Goal: Communication & Community: Answer question/provide support

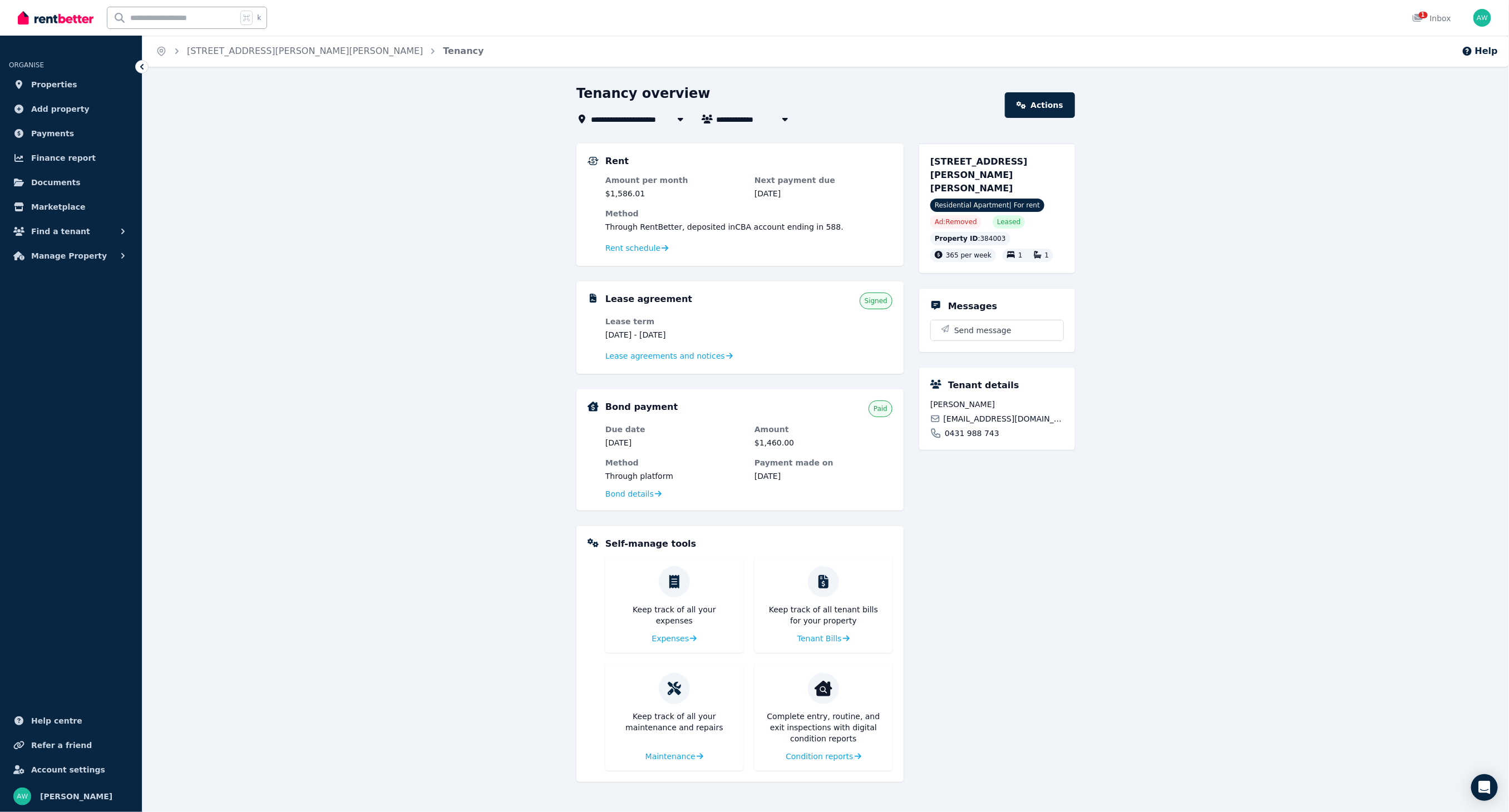
drag, startPoint x: 495, startPoint y: 245, endPoint x: 489, endPoint y: 244, distance: 6.1
click at [495, 245] on div "**********" at bounding box center [826, 444] width 1367 height 717
click at [79, 27] on div at bounding box center [56, 17] width 76 height 35
click at [77, 20] on img at bounding box center [56, 18] width 76 height 17
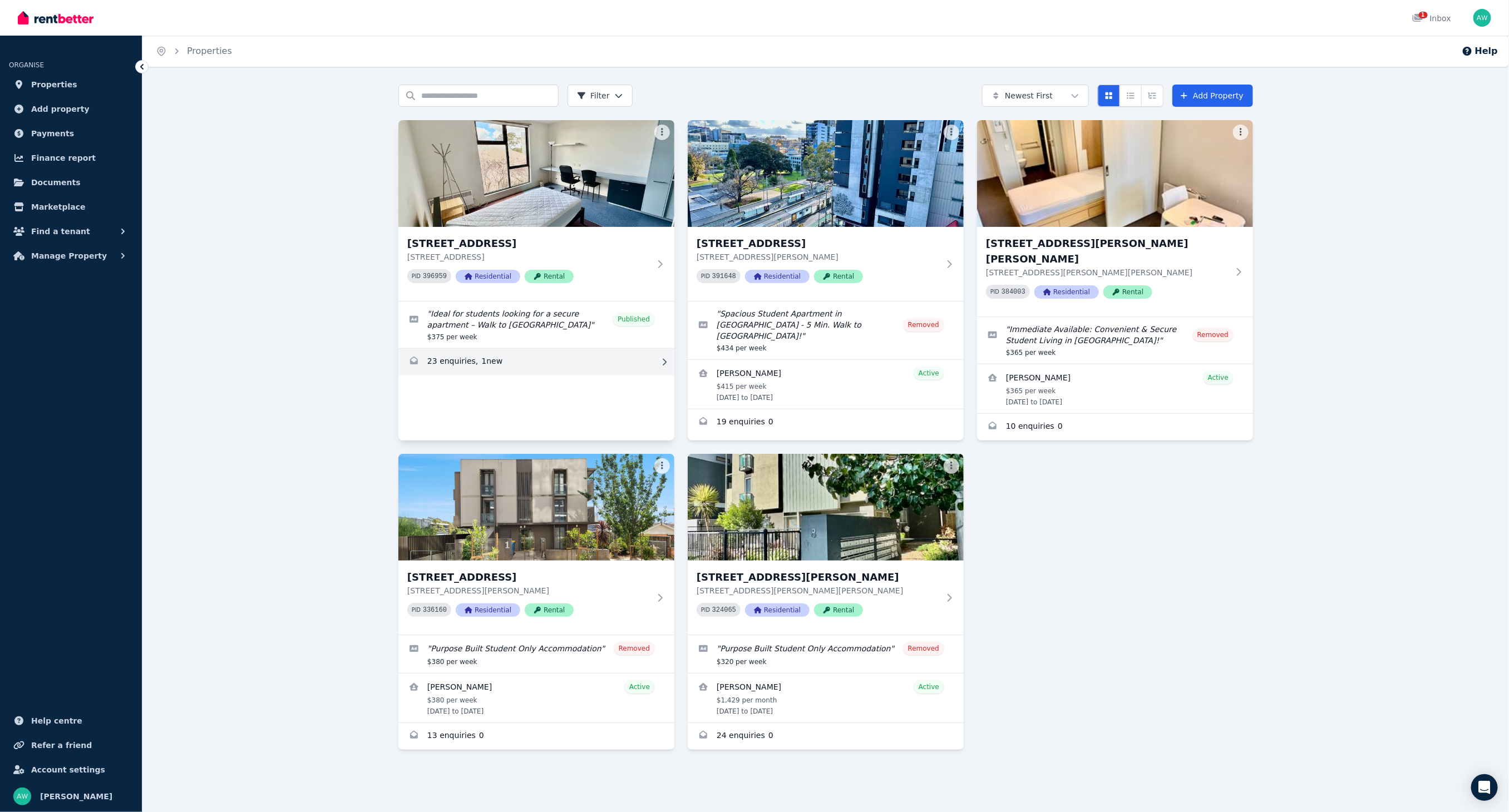
click at [468, 356] on link "Enquiries for 203/60 Waverley Rd, Malvern East" at bounding box center [537, 362] width 276 height 27
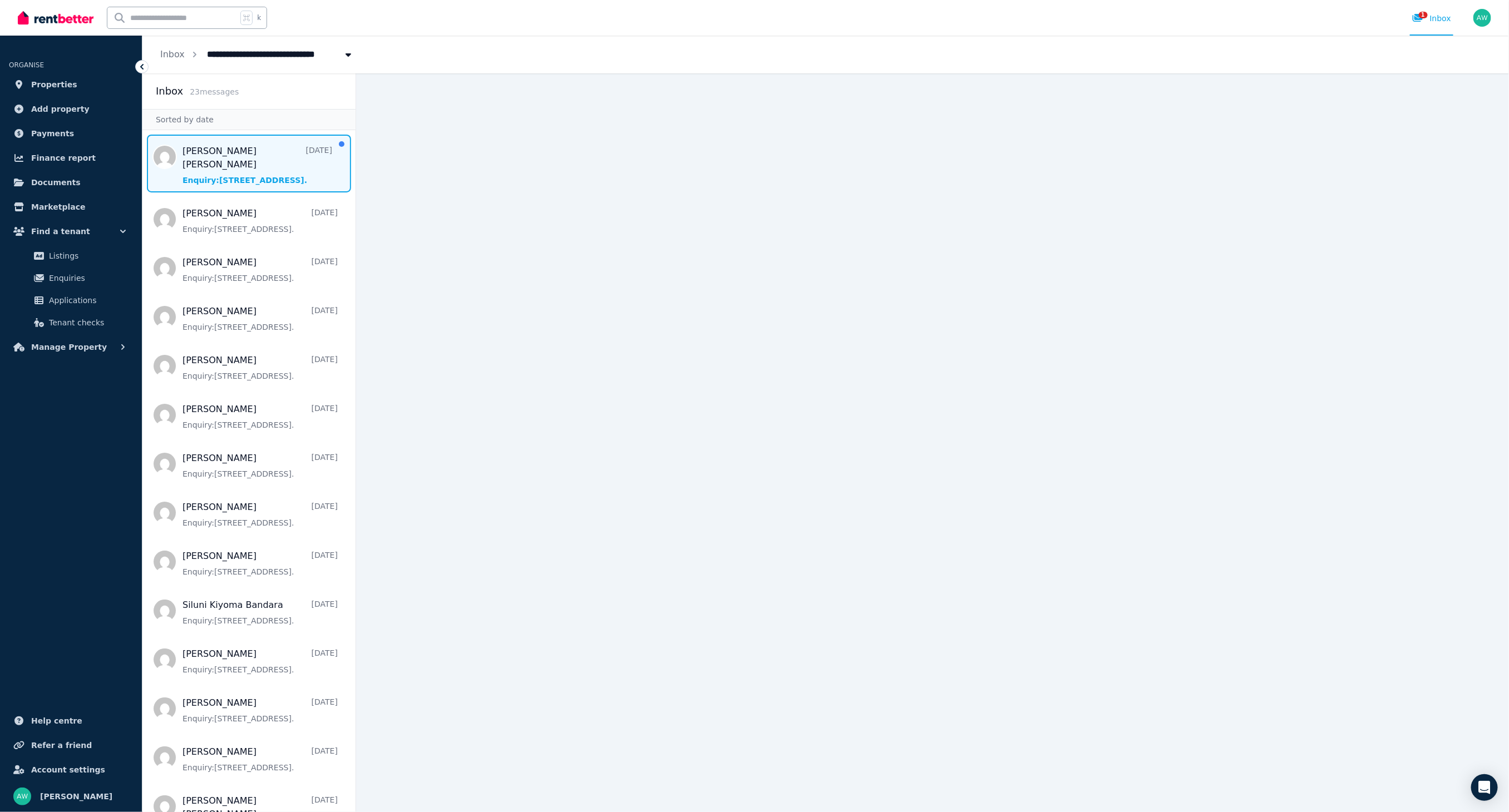
scroll to position [1, 0]
click at [262, 161] on span "Message list" at bounding box center [249, 162] width 213 height 58
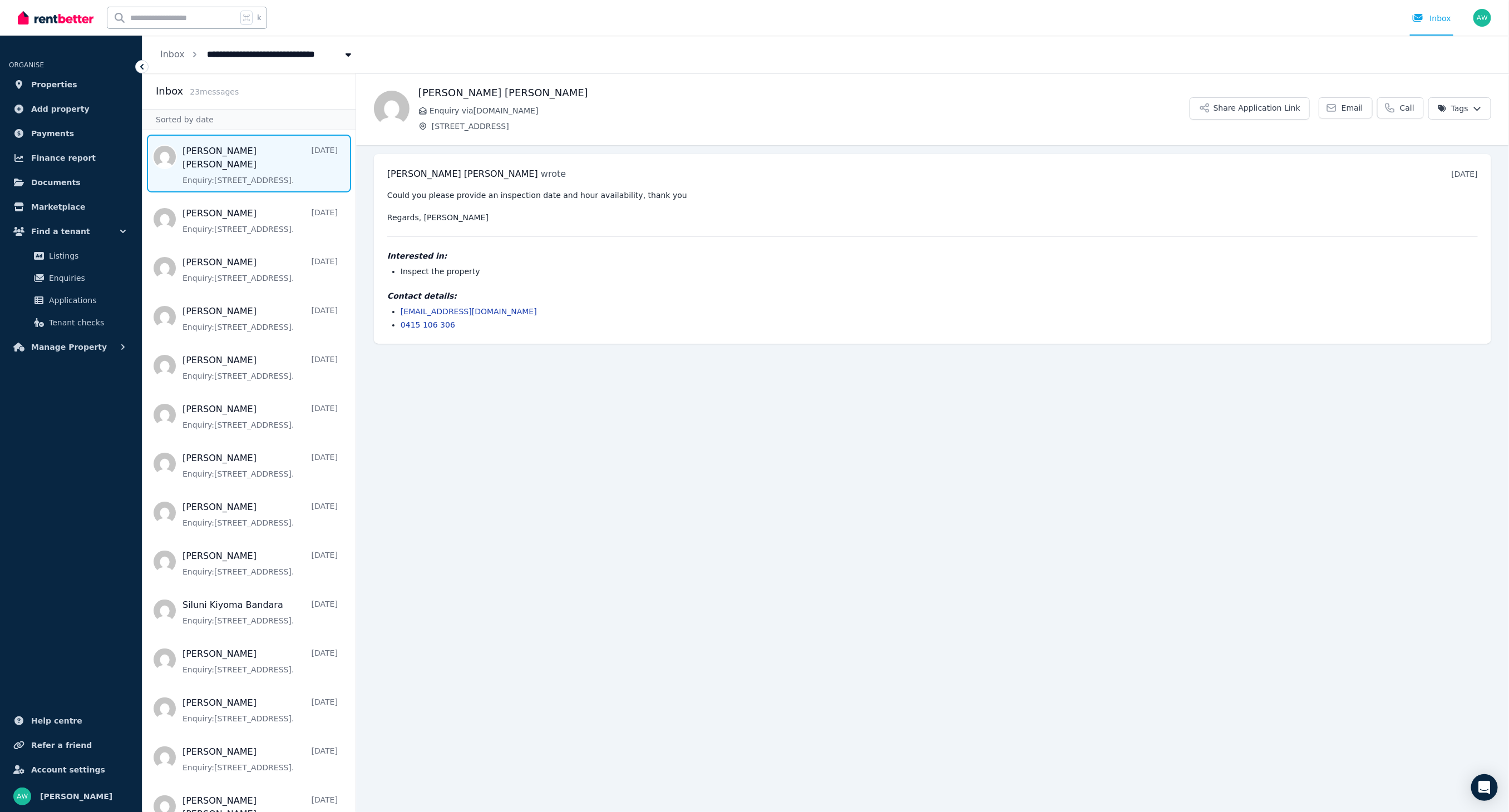
drag, startPoint x: 514, startPoint y: 223, endPoint x: 369, endPoint y: 210, distance: 145.6
click at [507, 223] on div "Could you please provide an inspection date and hour availability, thank you Re…" at bounding box center [932, 260] width 1091 height 141
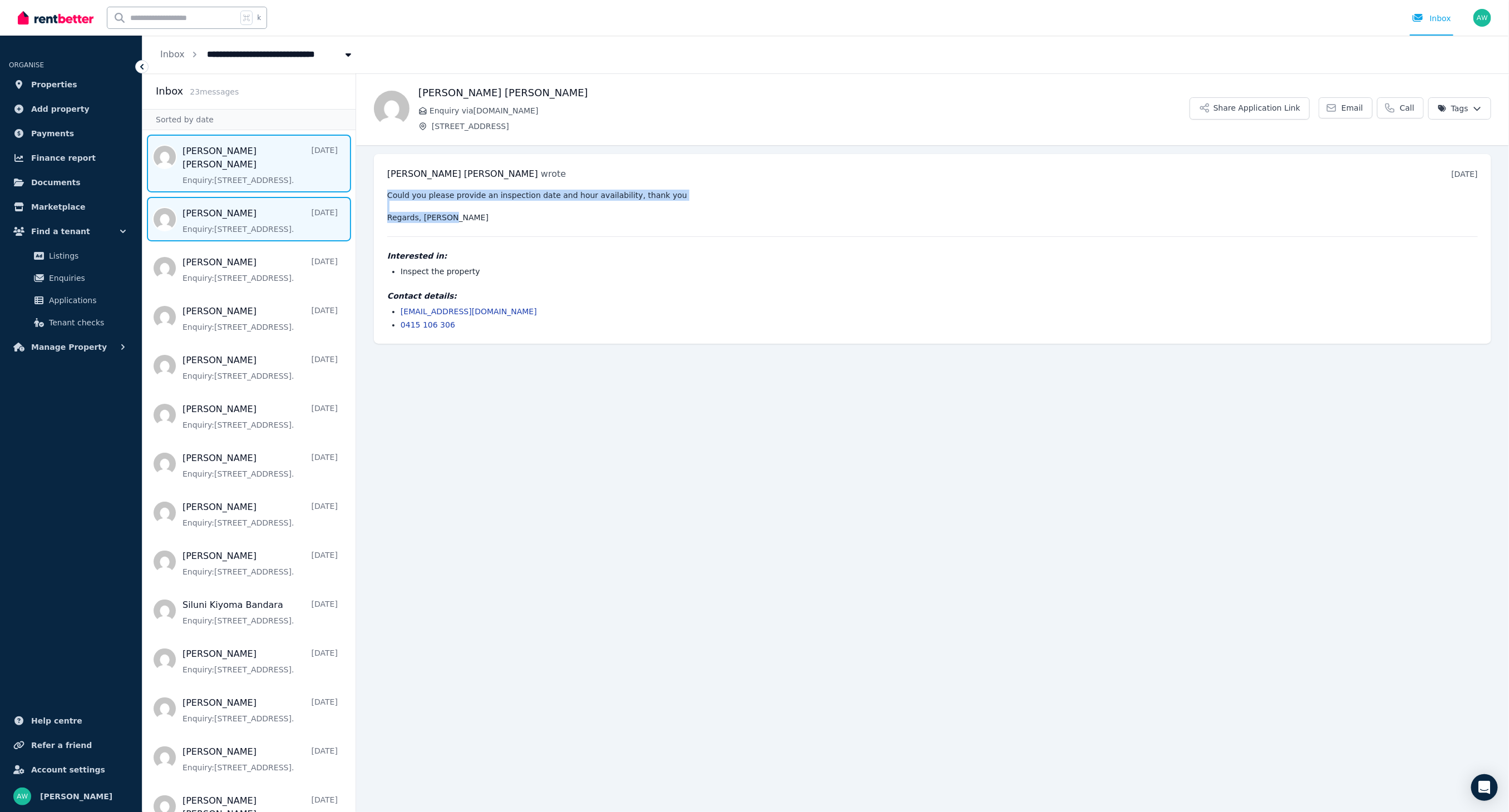
click at [259, 208] on span "Message list" at bounding box center [249, 218] width 213 height 44
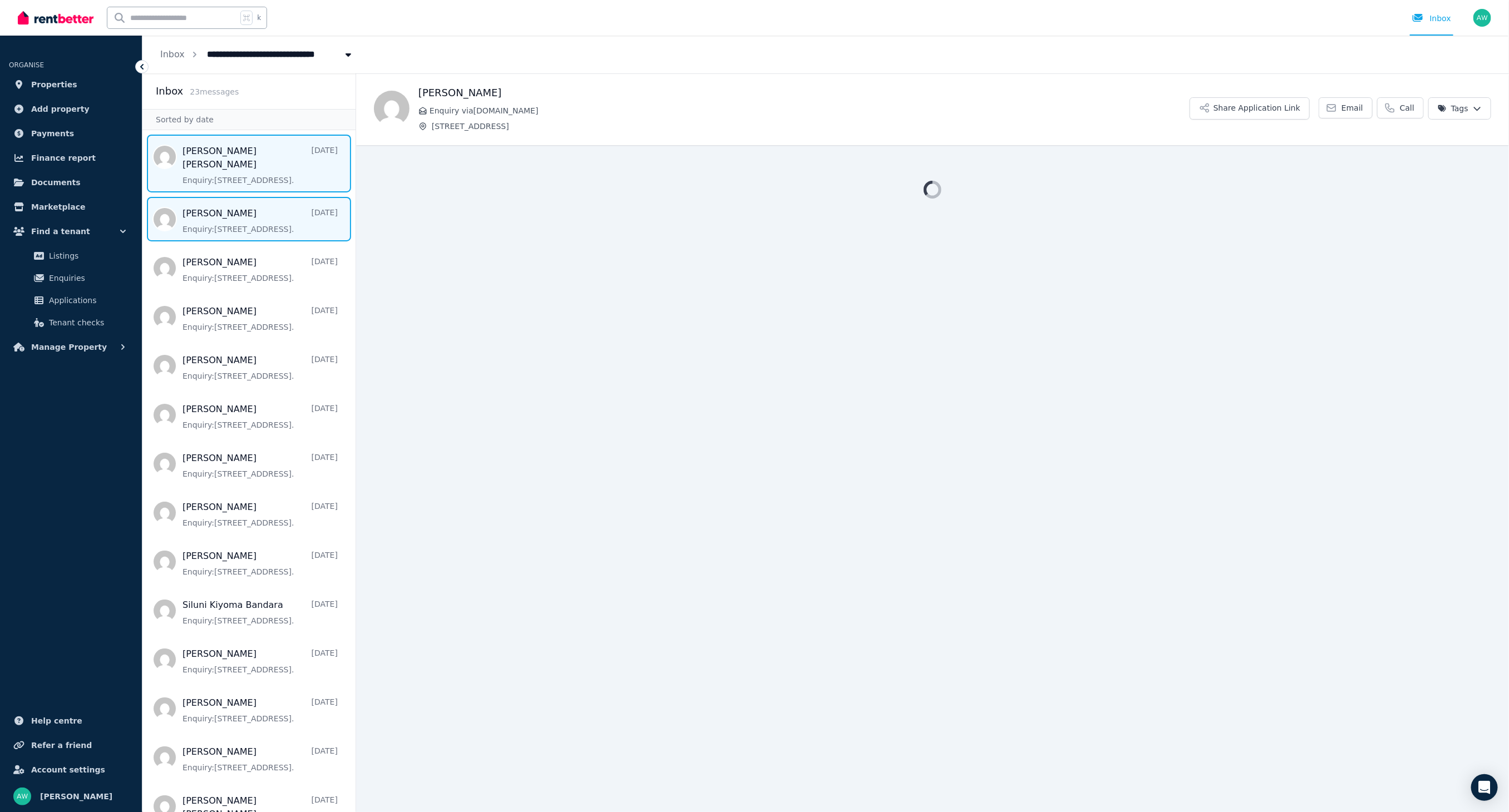
click at [241, 167] on span "Message list" at bounding box center [249, 163] width 213 height 58
